Goal: Transaction & Acquisition: Purchase product/service

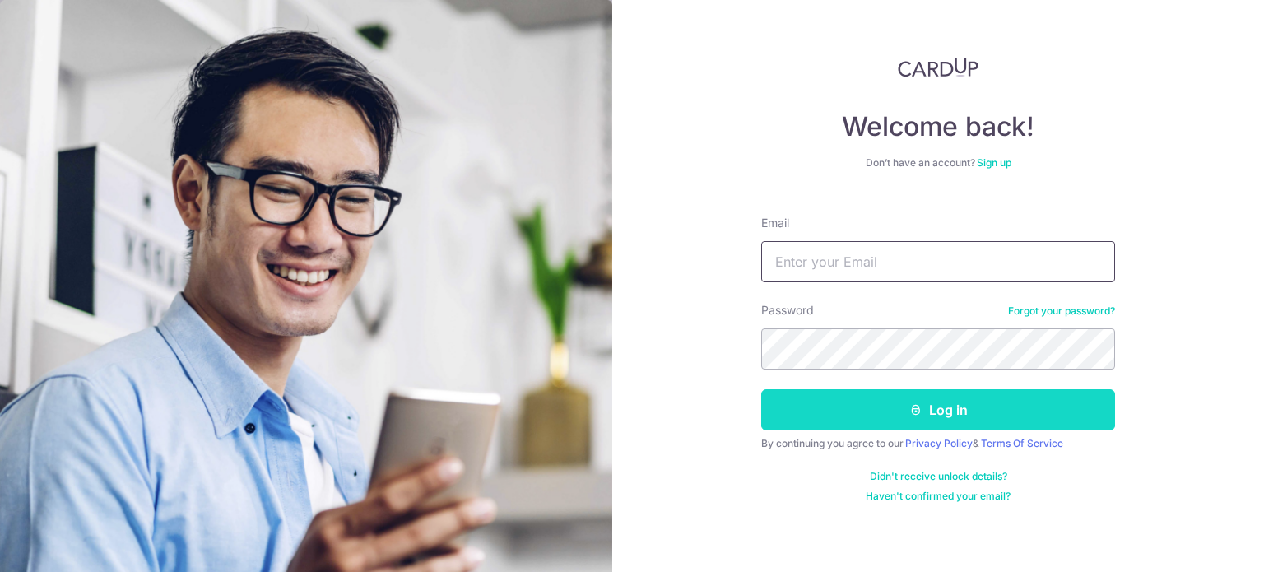
type input "[EMAIL_ADDRESS][DOMAIN_NAME]"
click at [917, 406] on icon "submit" at bounding box center [915, 409] width 13 height 13
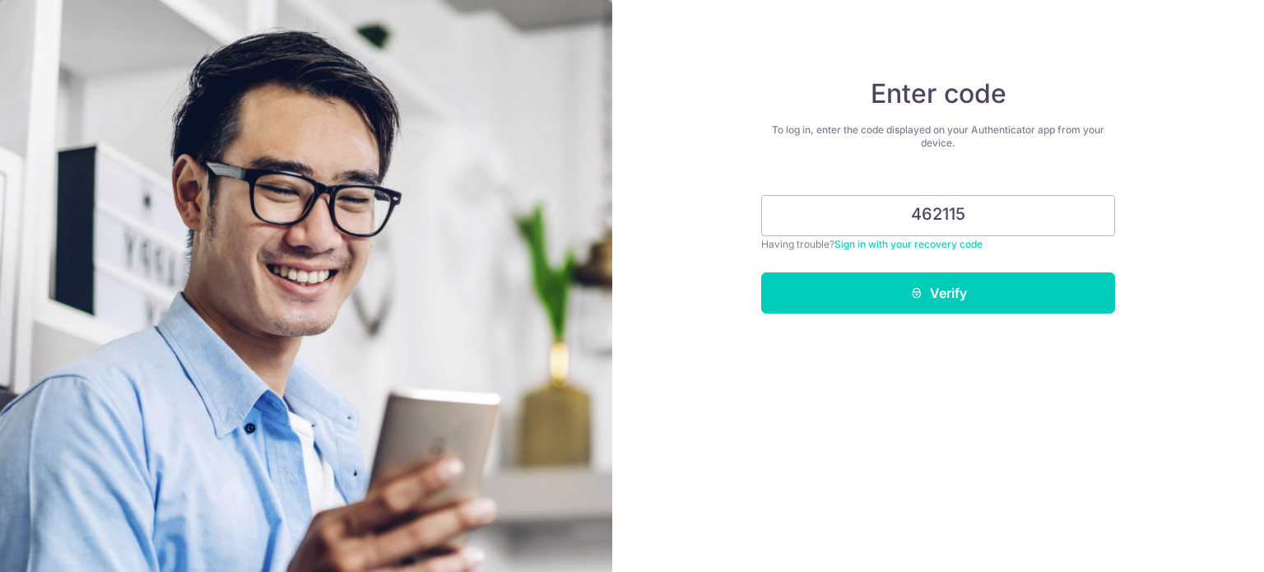
type input "462115"
click at [761, 272] on button "Verify" at bounding box center [938, 292] width 354 height 41
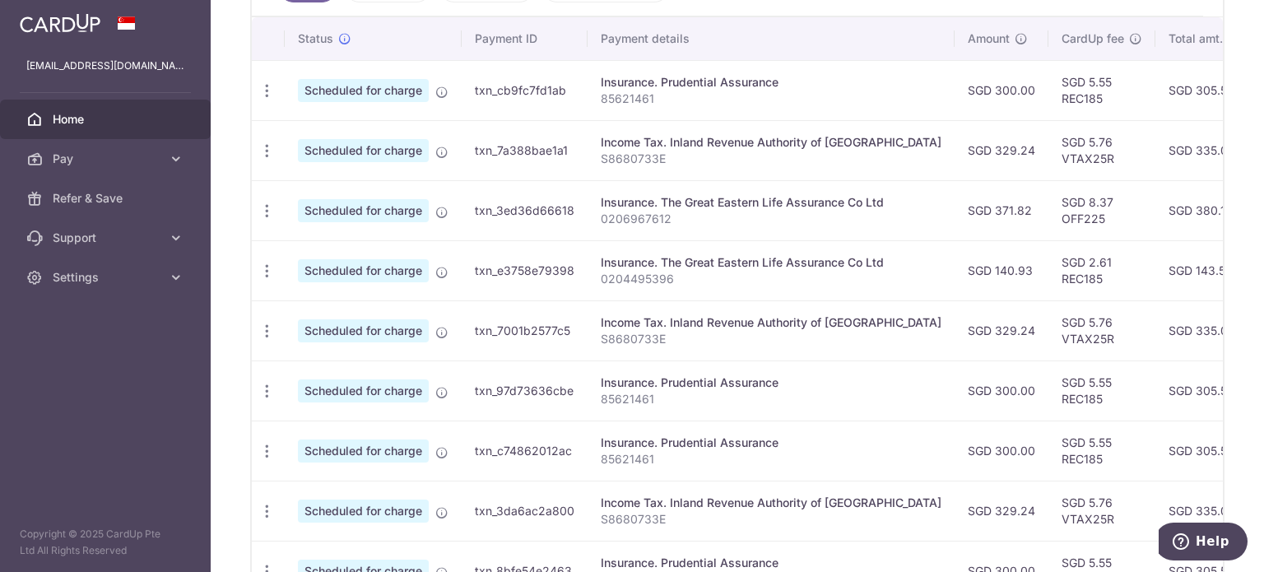
scroll to position [375, 0]
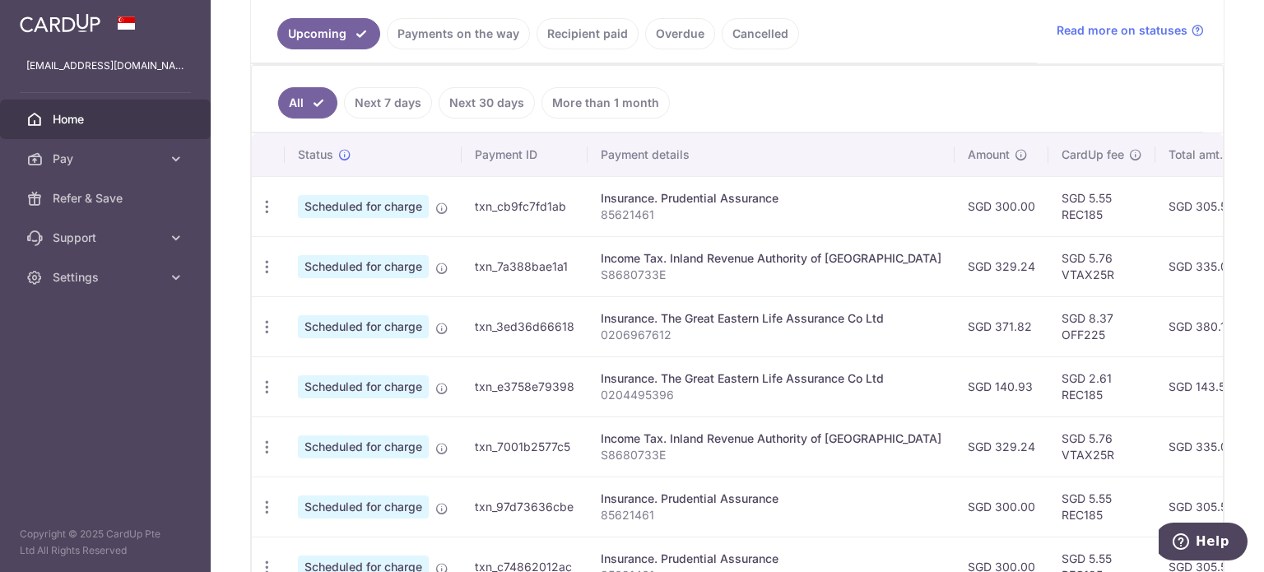
drag, startPoint x: 1102, startPoint y: 84, endPoint x: 955, endPoint y: 137, distance: 156.7
click at [954, 110] on ul "All Next 7 days Next 30 days More than 1 month" at bounding box center [727, 99] width 951 height 67
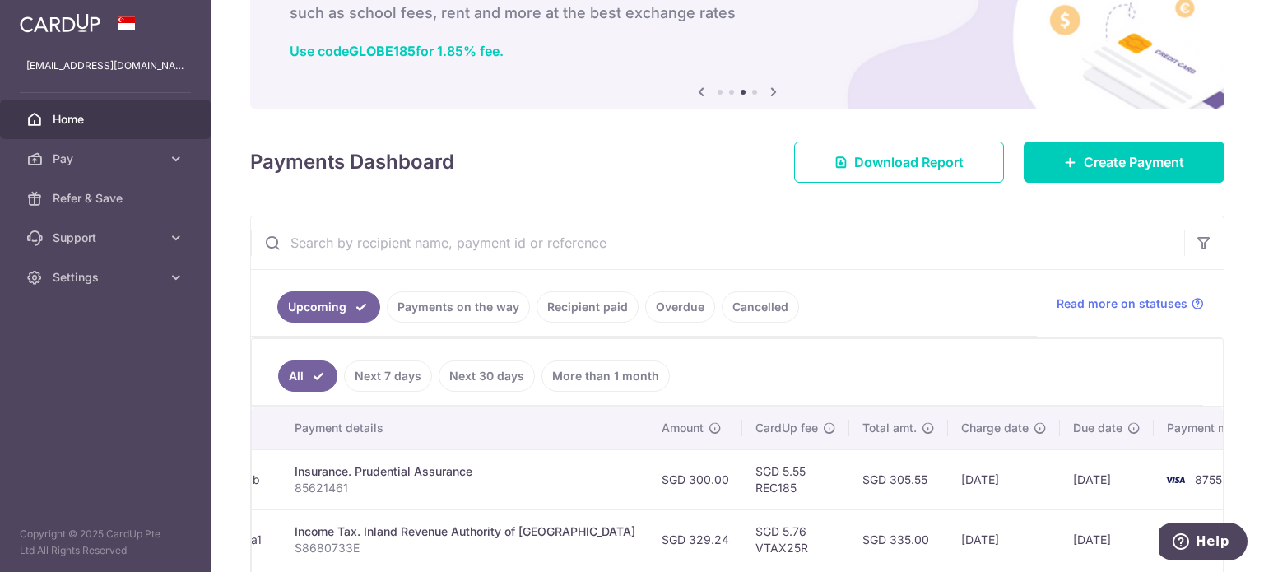
scroll to position [46, 0]
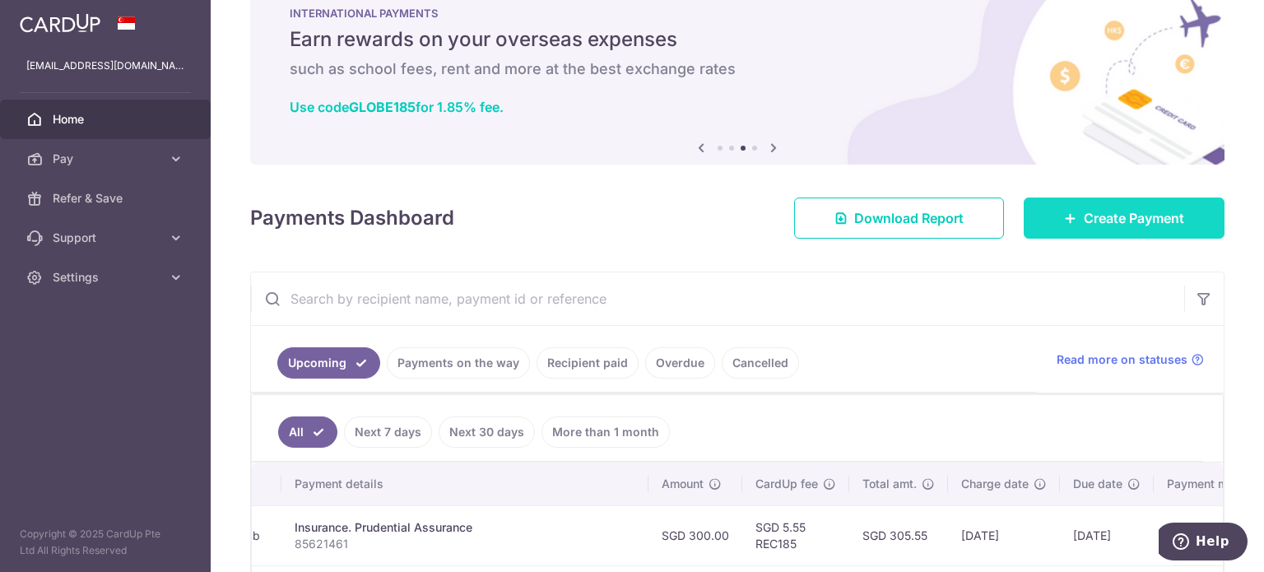
click at [1089, 206] on link "Create Payment" at bounding box center [1123, 217] width 201 height 41
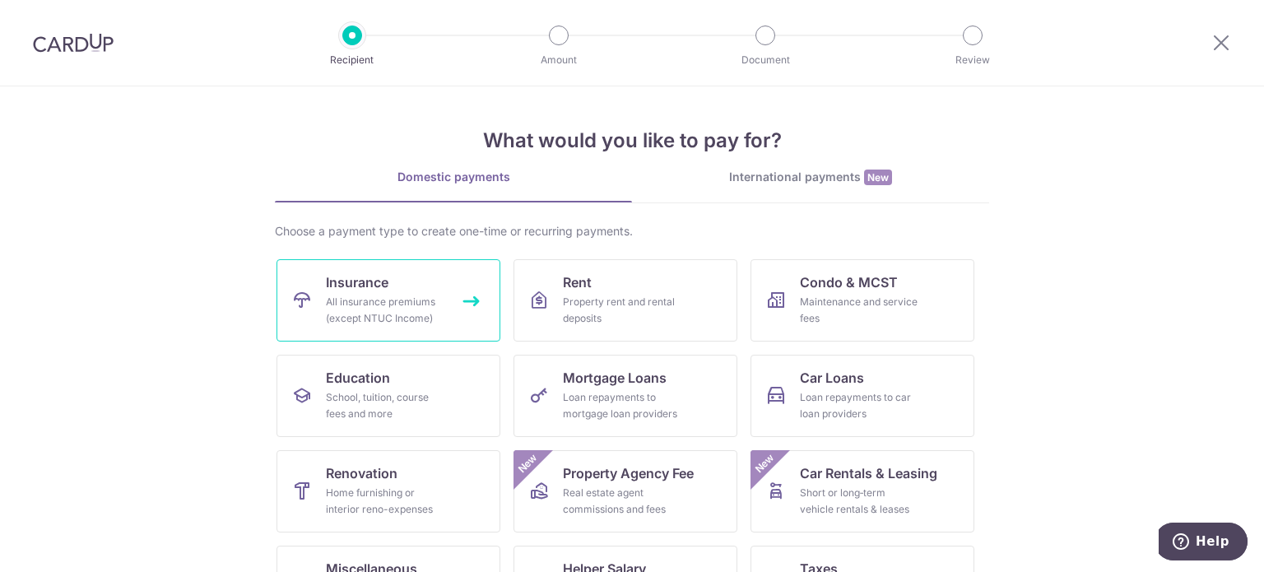
click at [355, 285] on span "Insurance" at bounding box center [357, 282] width 63 height 20
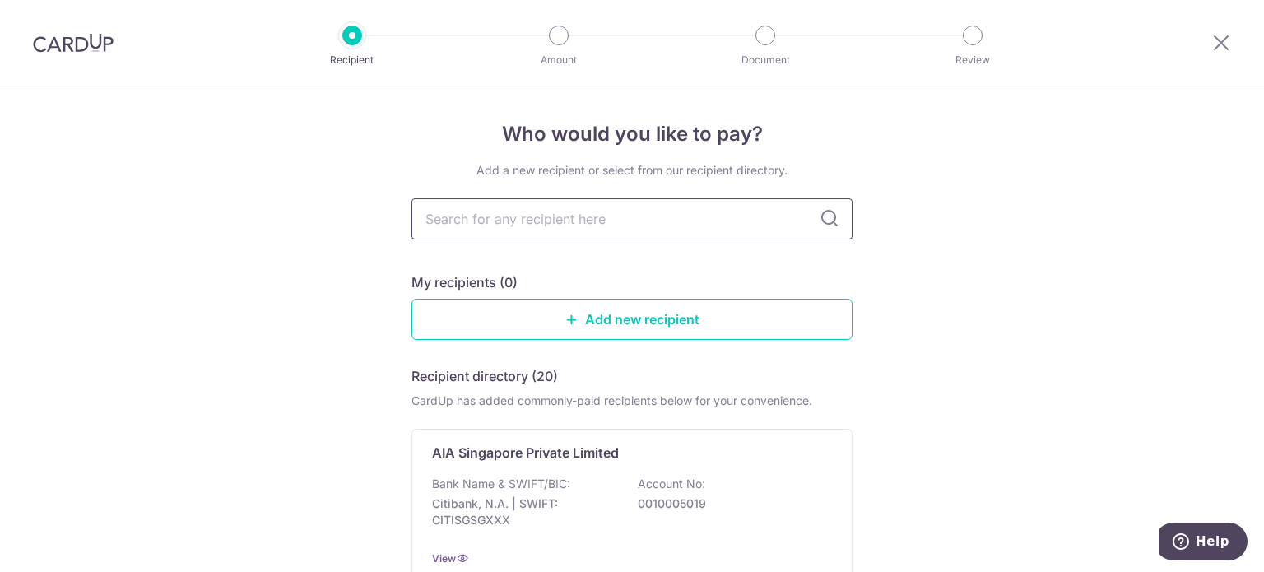
click at [603, 219] on input "text" at bounding box center [631, 218] width 441 height 41
type input "grea"
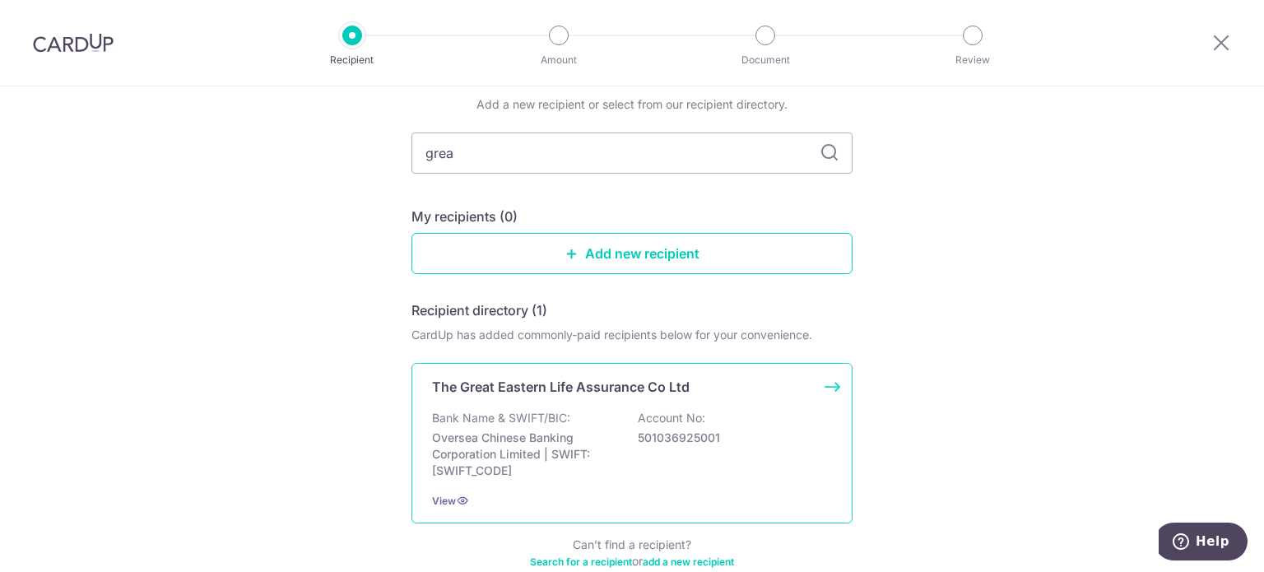
scroll to position [159, 0]
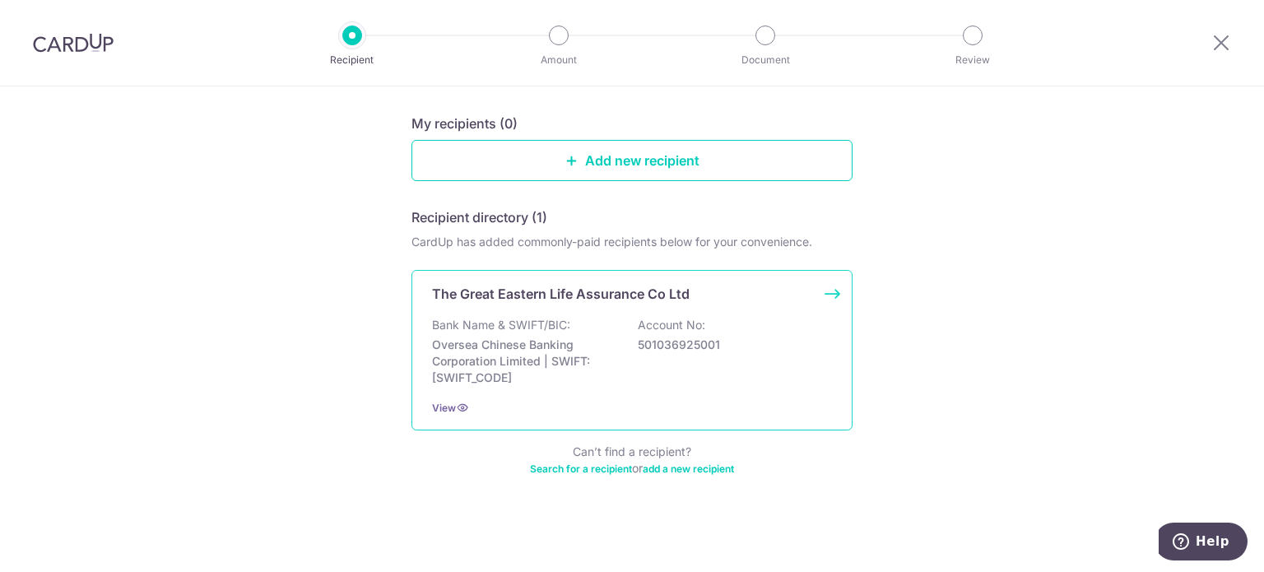
click at [680, 299] on p "The Great Eastern Life Assurance Co Ltd" at bounding box center [561, 294] width 258 height 20
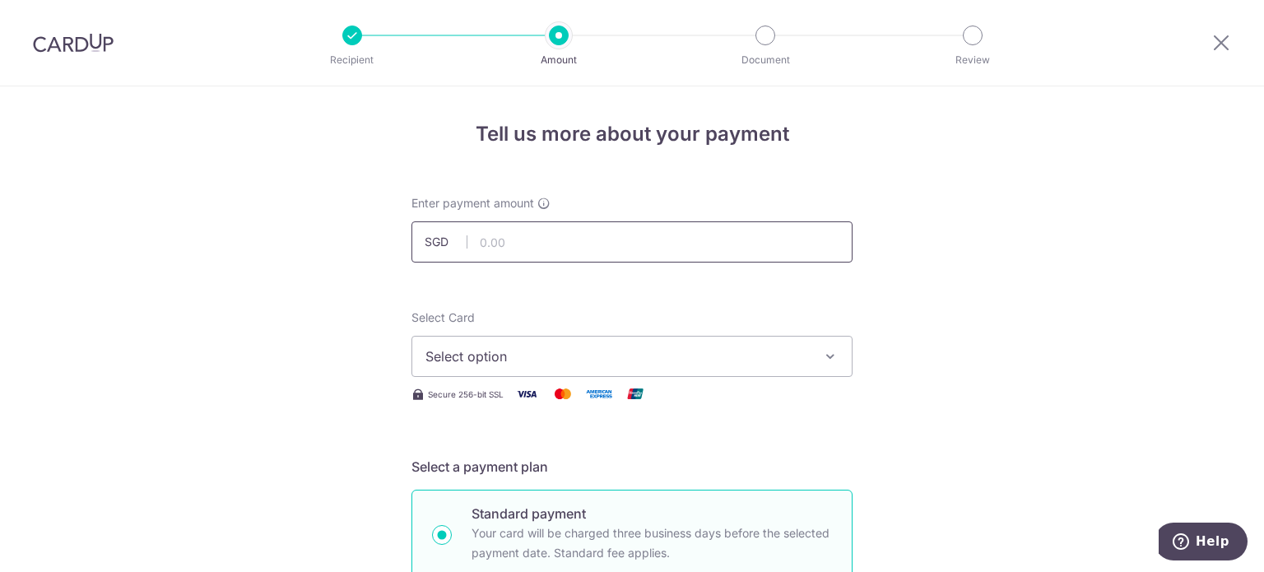
click at [645, 245] on input "text" at bounding box center [631, 241] width 441 height 41
type input "476.00"
click at [769, 360] on span "Select option" at bounding box center [616, 356] width 383 height 20
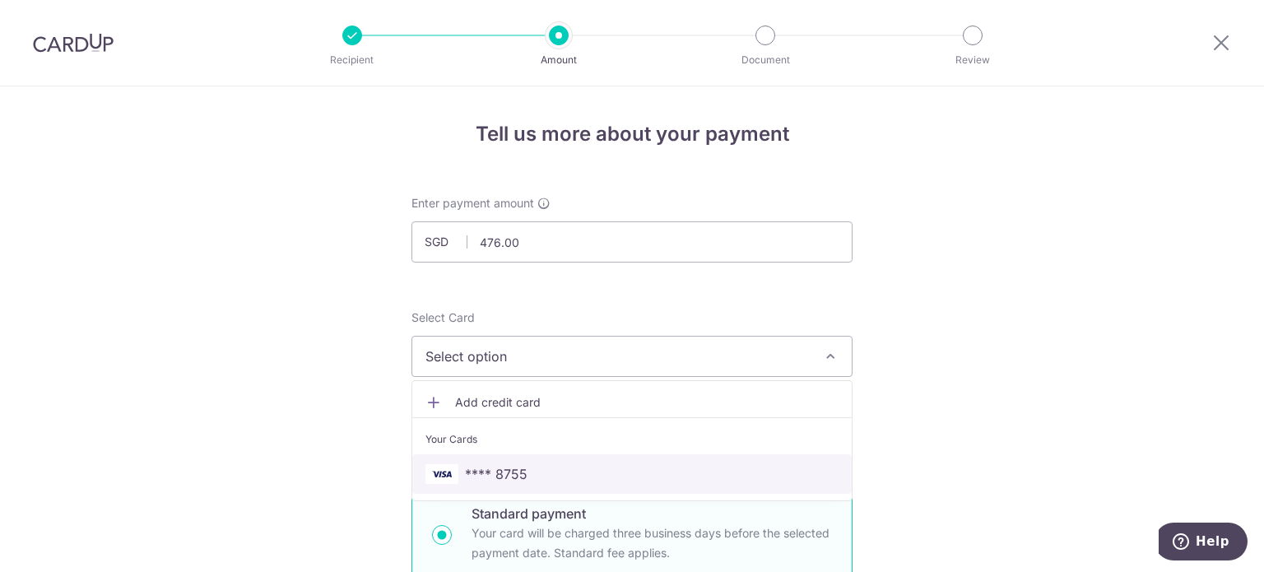
click at [677, 471] on span "**** 8755" at bounding box center [631, 474] width 413 height 20
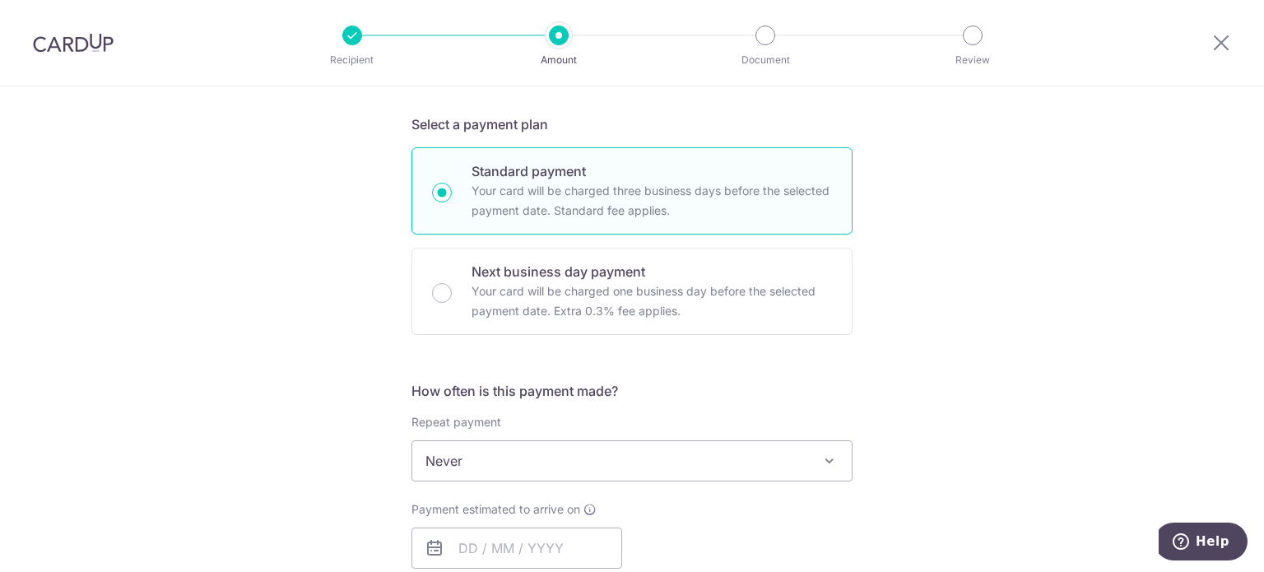
scroll to position [411, 0]
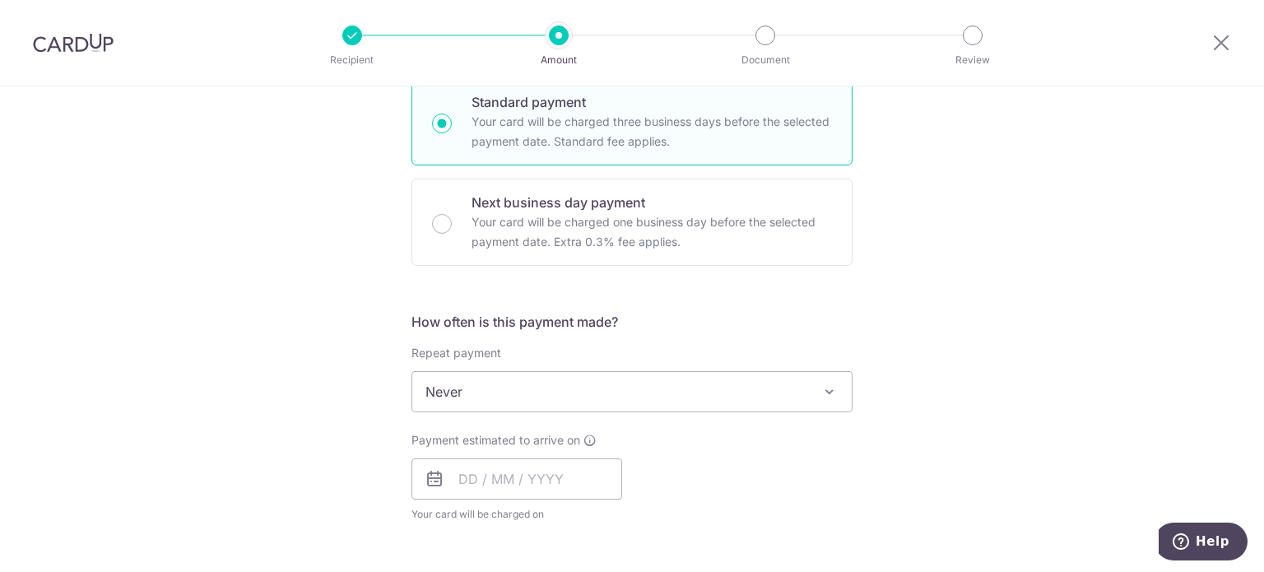
click at [613, 391] on span "Never" at bounding box center [631, 391] width 439 height 39
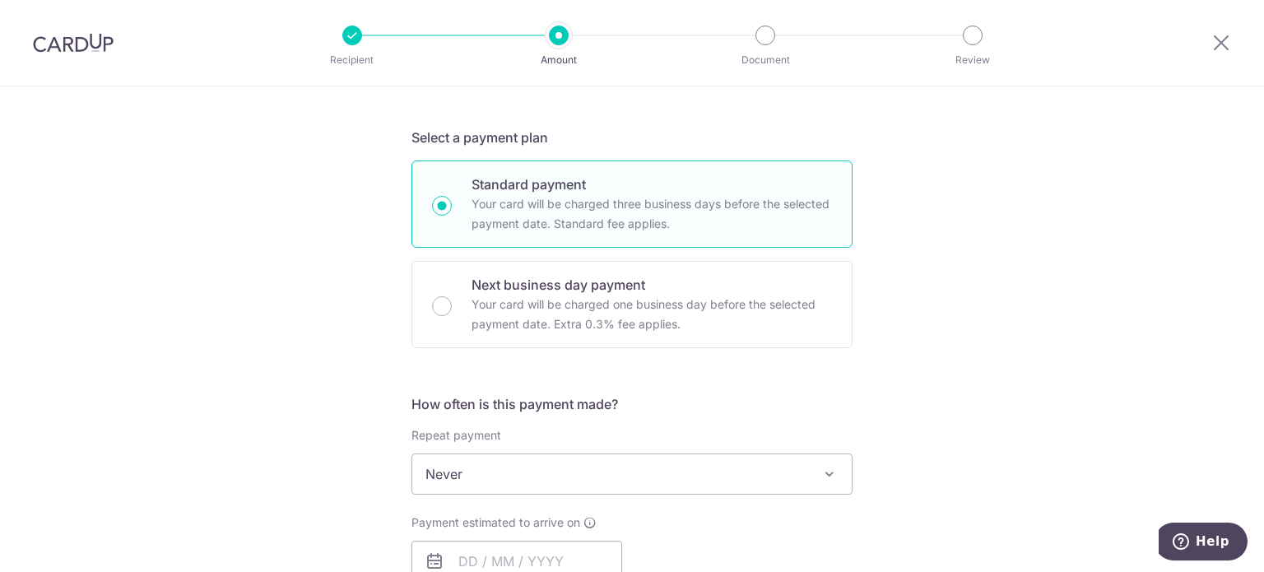
scroll to position [0, 0]
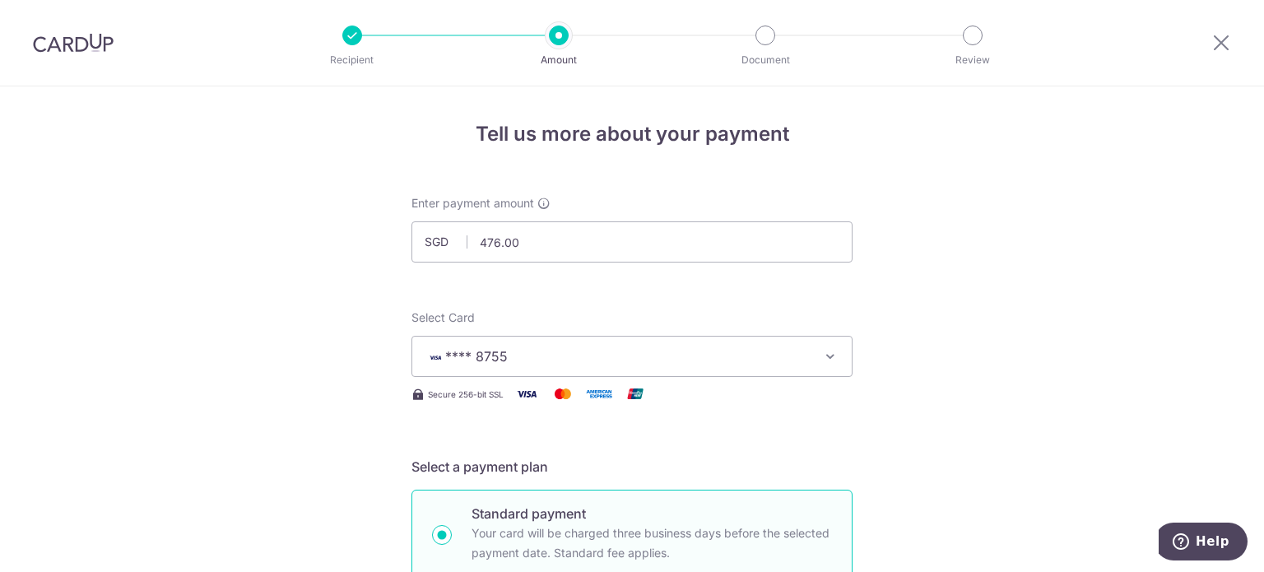
drag, startPoint x: 58, startPoint y: 40, endPoint x: 676, endPoint y: 75, distance: 618.8
click at [58, 40] on img at bounding box center [73, 43] width 81 height 20
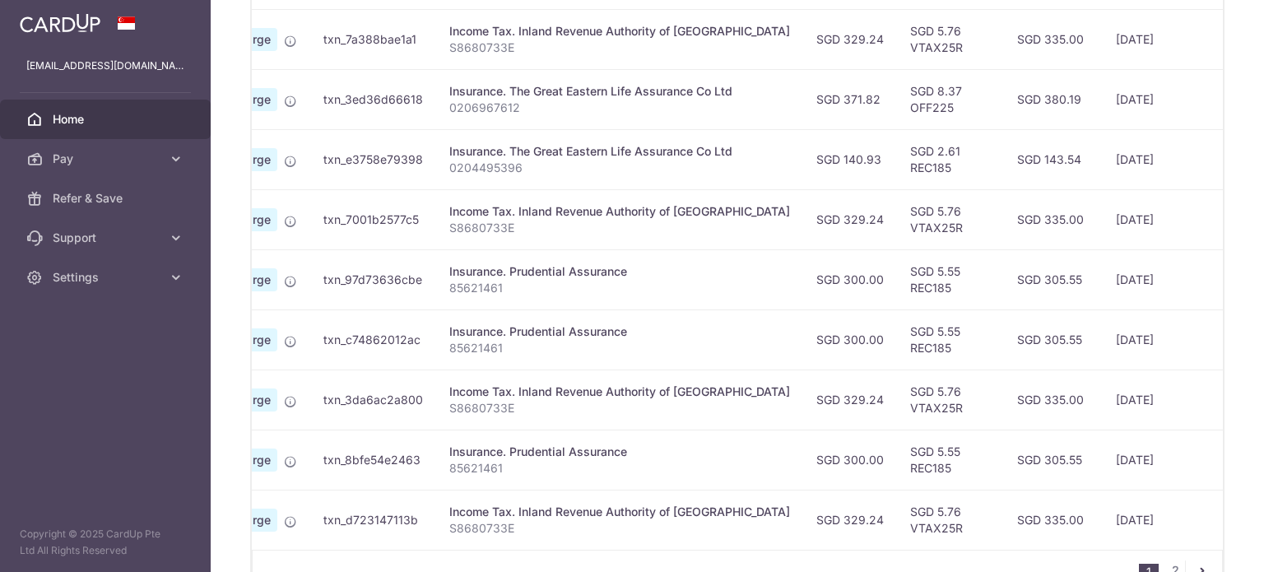
scroll to position [622, 0]
